Goal: Task Accomplishment & Management: Manage account settings

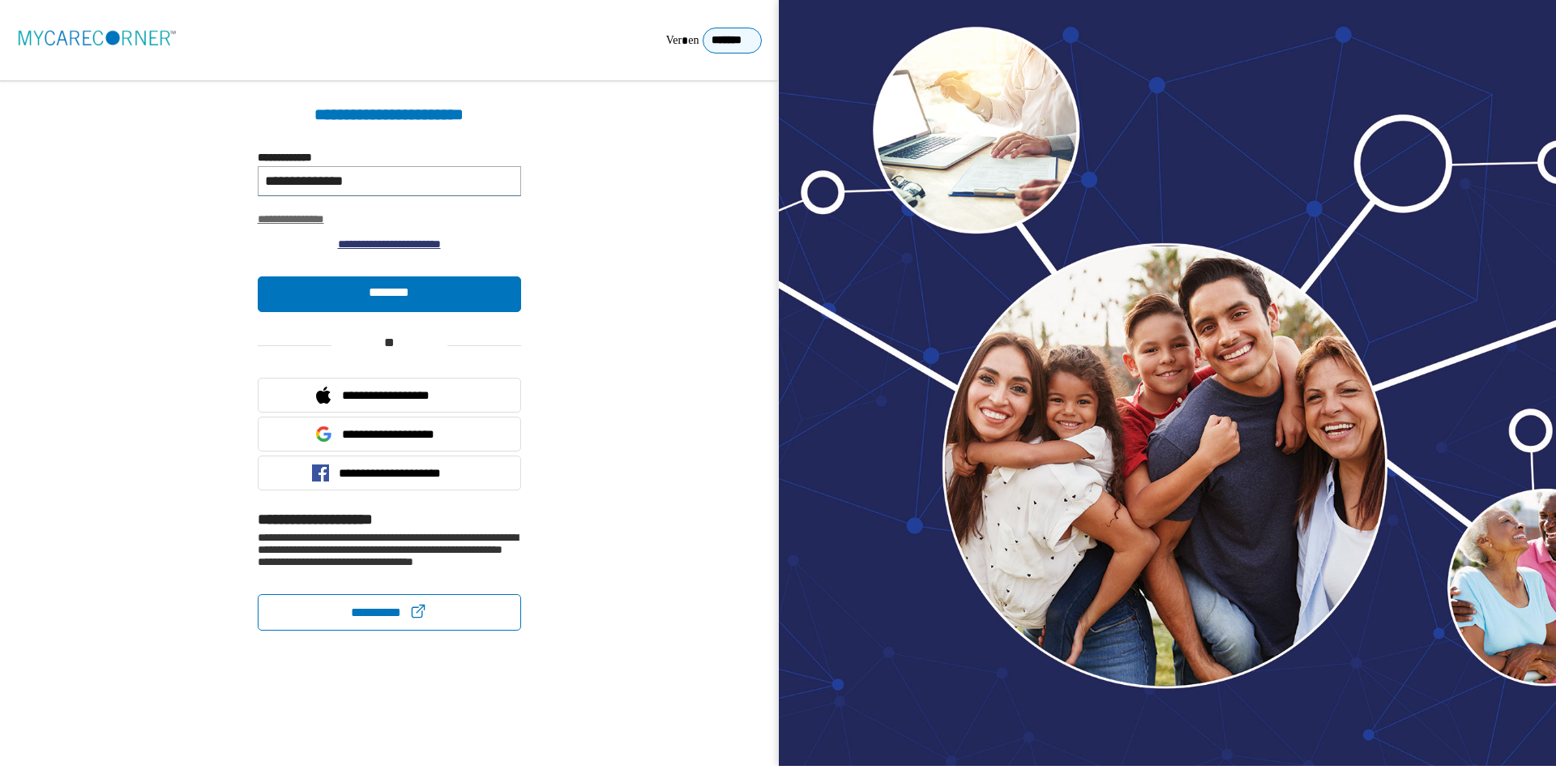
type input "**********"
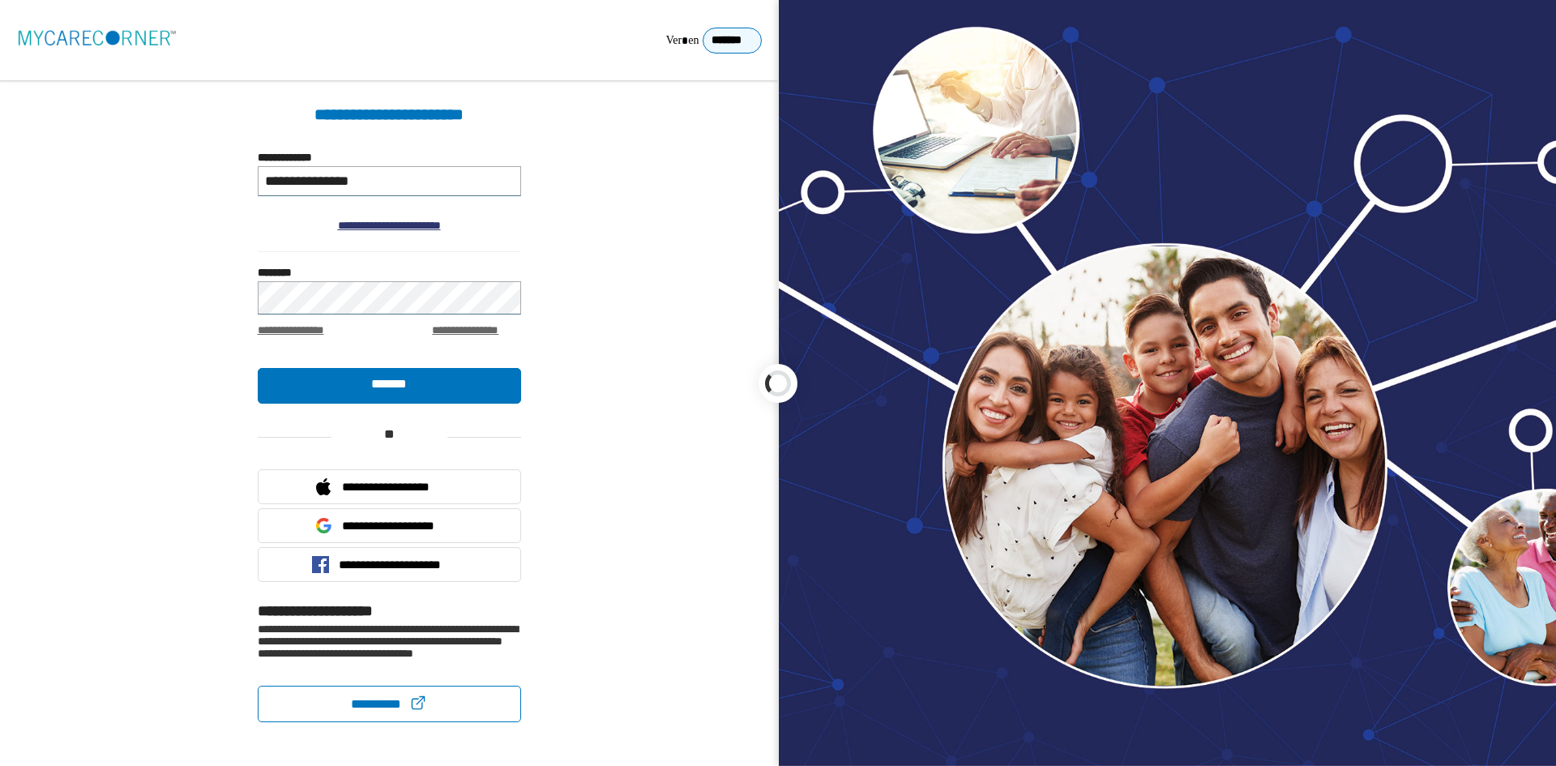
click at [315, 288] on div at bounding box center [778, 383] width 1556 height 766
click at [311, 295] on div at bounding box center [778, 383] width 1556 height 766
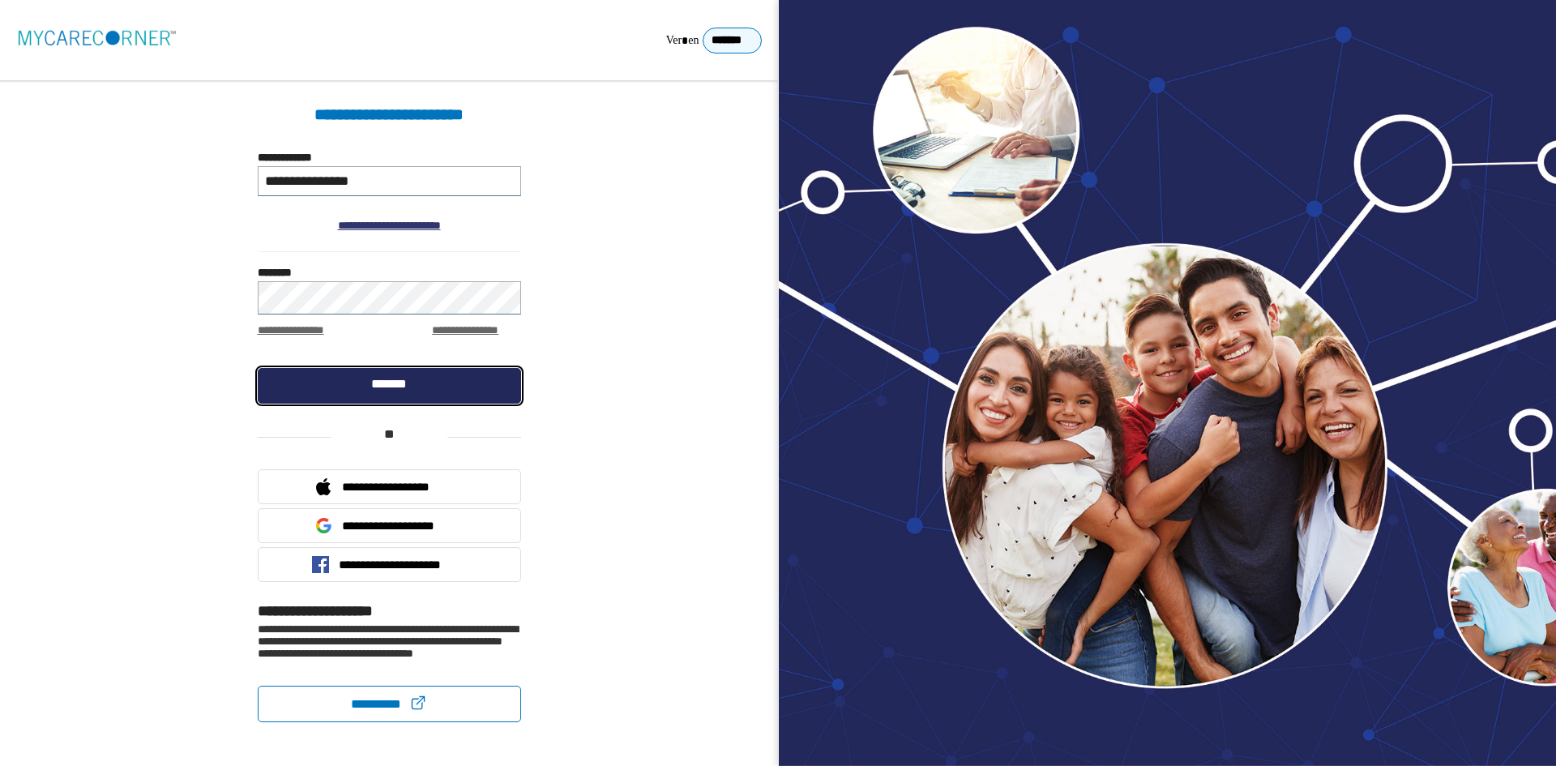
click at [270, 392] on link "*******" at bounding box center [389, 386] width 263 height 36
